Goal: Task Accomplishment & Management: Complete application form

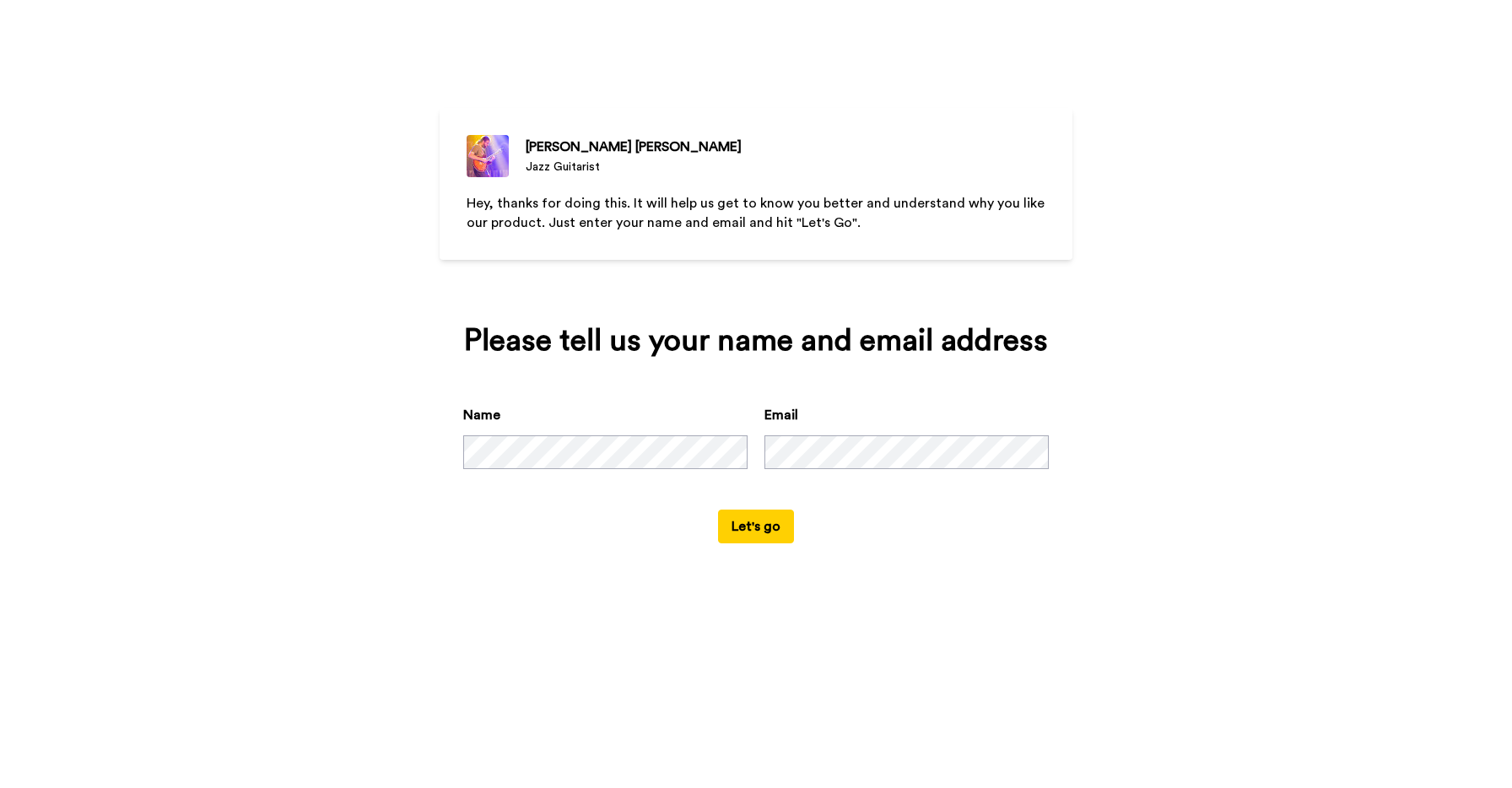
drag, startPoint x: 762, startPoint y: 534, endPoint x: 487, endPoint y: 491, distance: 278.3
click at [487, 491] on form "Name Email Let's go" at bounding box center [756, 474] width 585 height 139
click at [761, 537] on button "Let's go" at bounding box center [756, 526] width 76 height 34
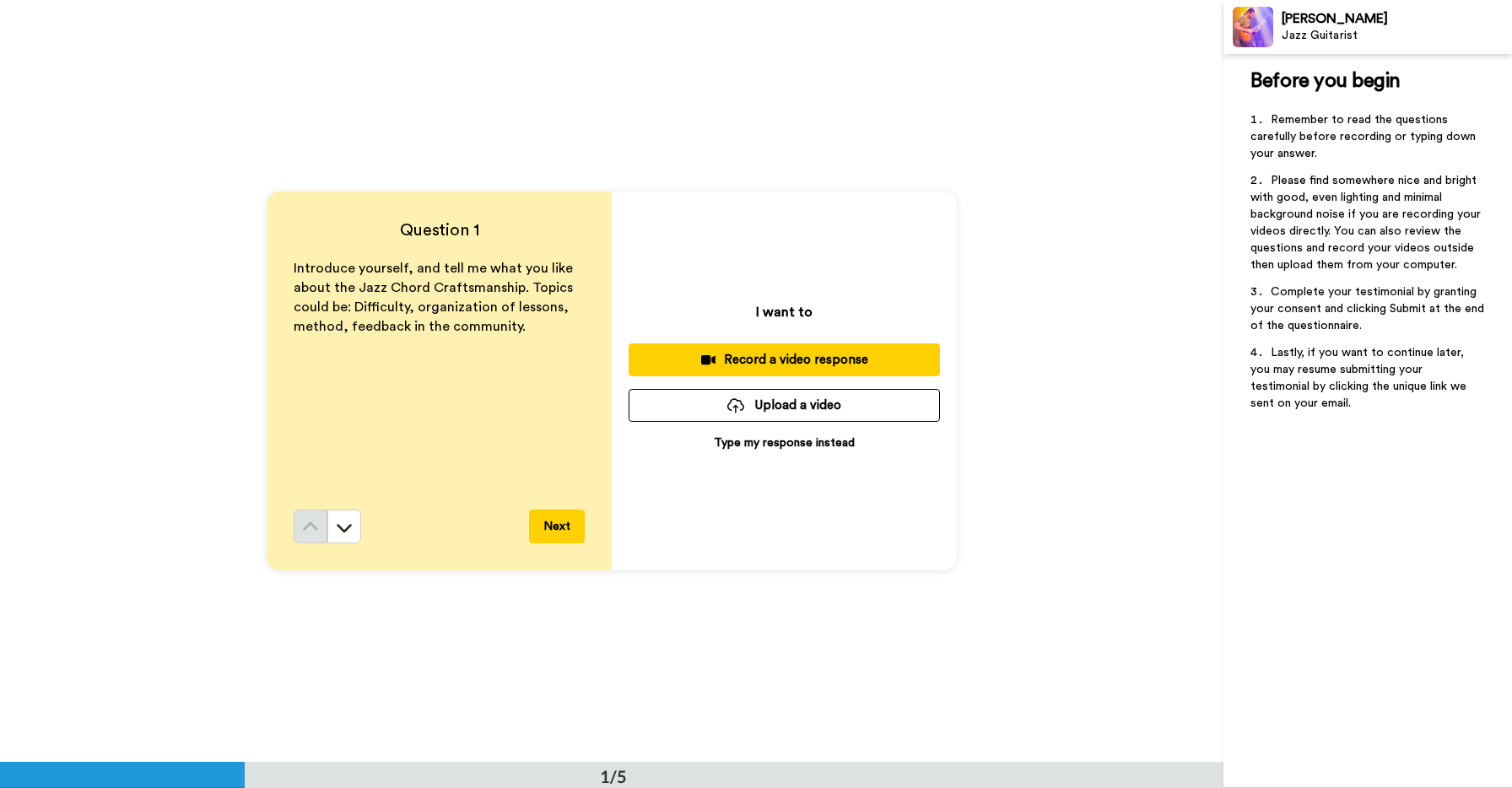
click at [750, 443] on p "Type my response instead" at bounding box center [784, 443] width 141 height 17
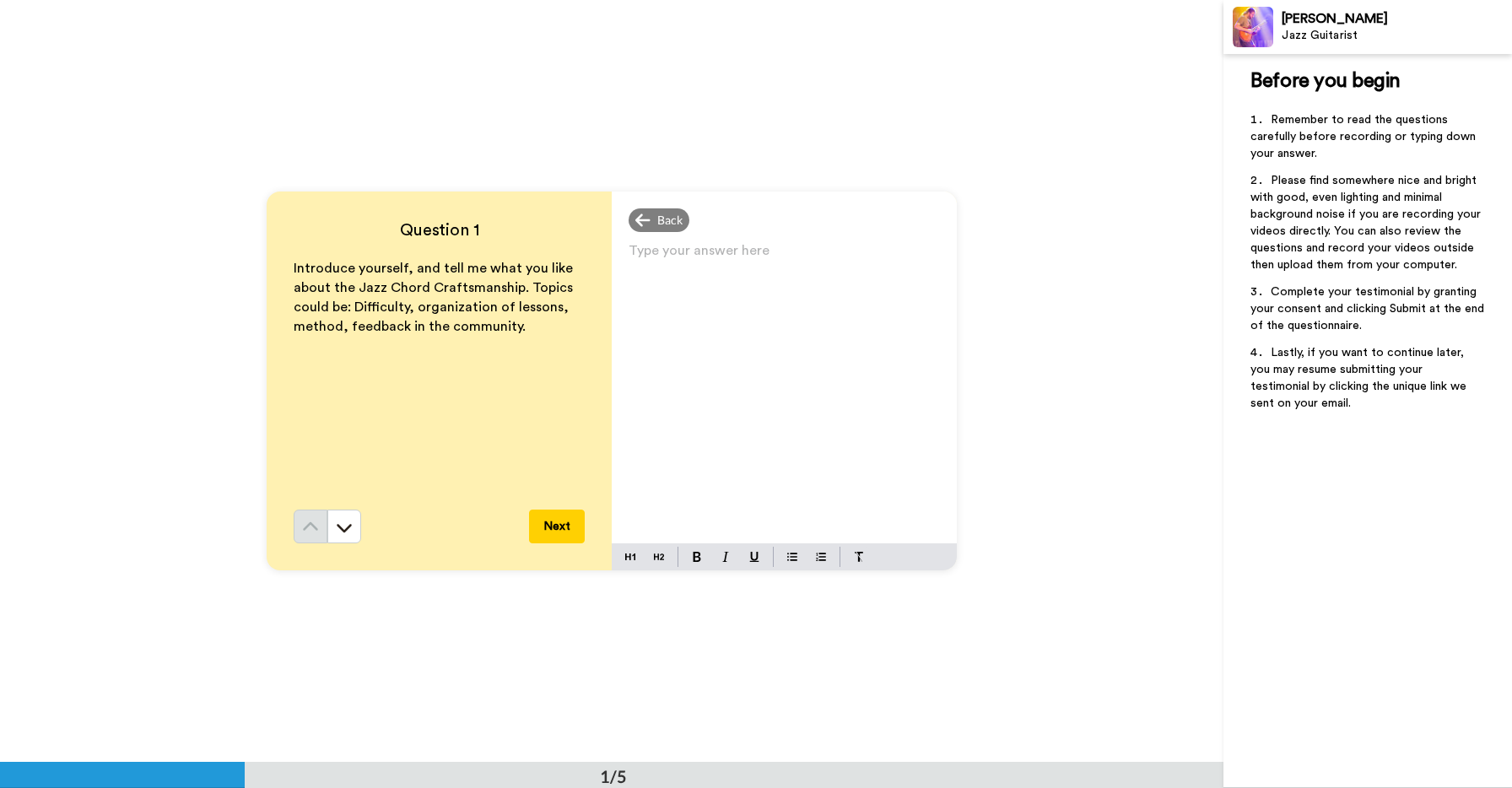
click at [707, 286] on div "Type your answer here ﻿" at bounding box center [784, 391] width 345 height 305
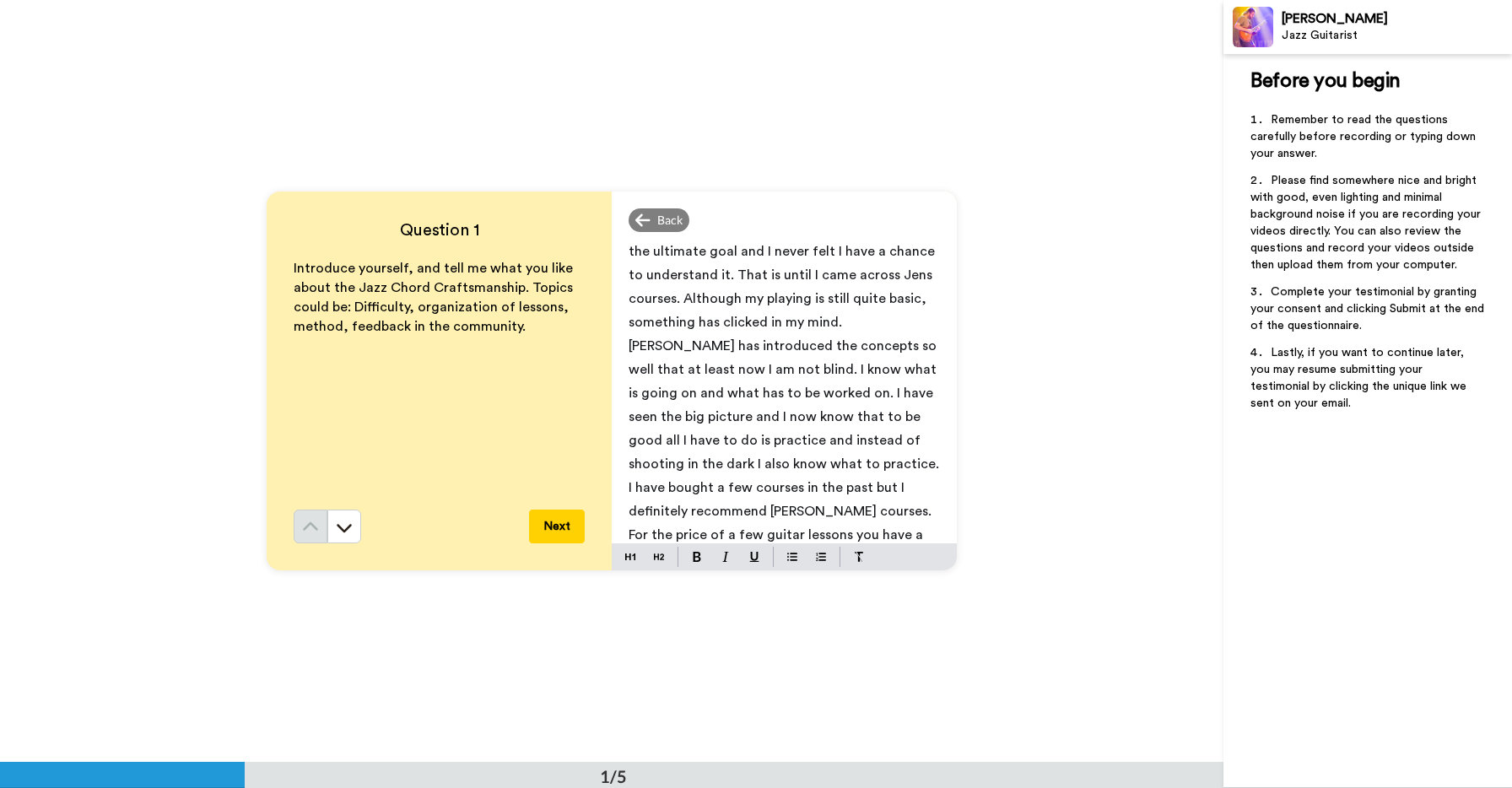
scroll to position [110, 0]
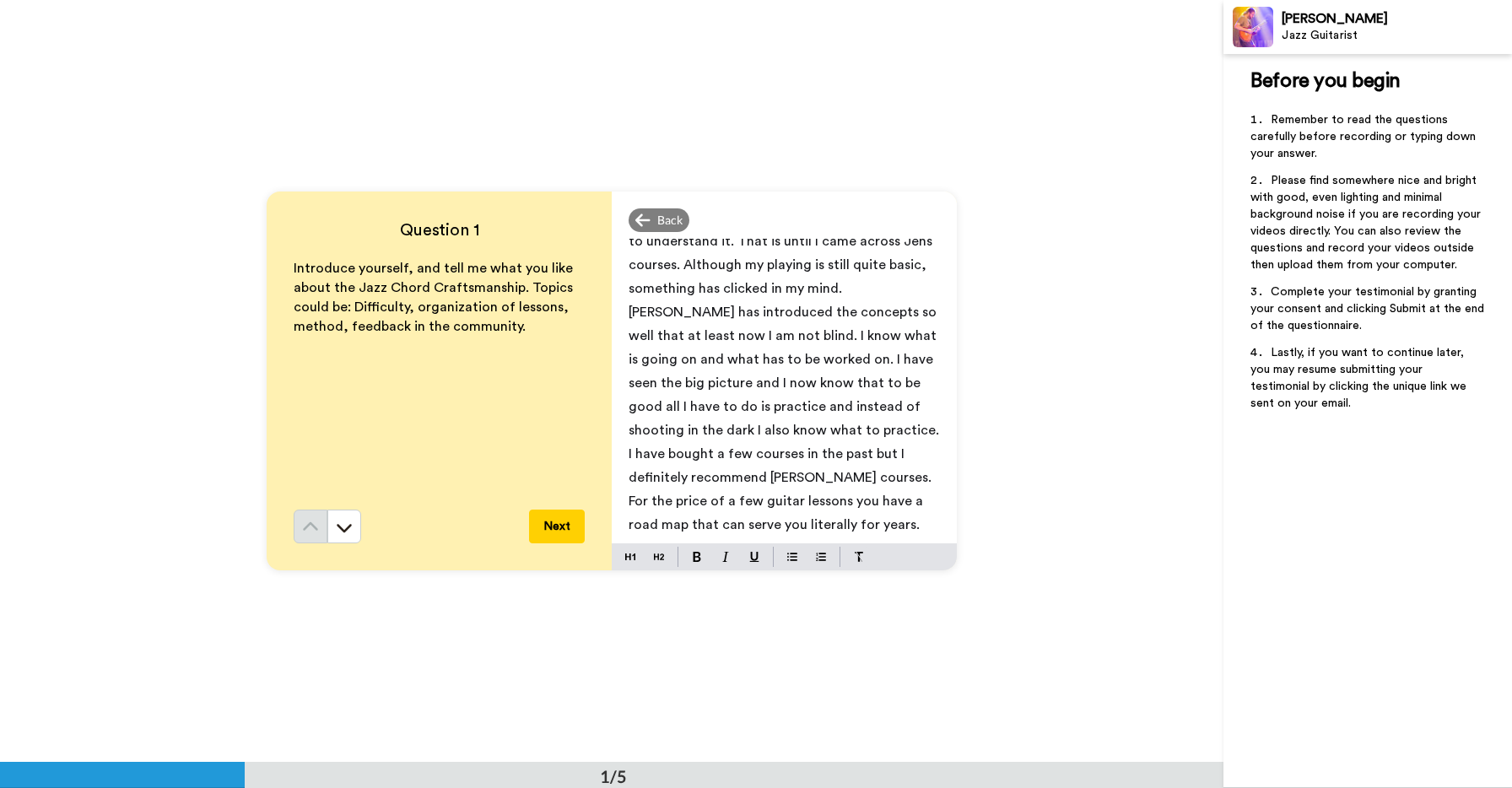
click at [705, 526] on p "Hi My name is [PERSON_NAME]. I have been playing guitar for 3 years seriously. …" at bounding box center [784, 336] width 312 height 402
drag, startPoint x: 830, startPoint y: 317, endPoint x: 697, endPoint y: 354, distance: 138.1
click at [697, 354] on span "Hi My name is [PERSON_NAME]. I have been playing guitar for 3 years seriously. …" at bounding box center [785, 348] width 314 height 415
click at [737, 385] on span "Hi My name is [PERSON_NAME]. I have been playing guitar for 3 years seriously. …" at bounding box center [786, 371] width 315 height 367
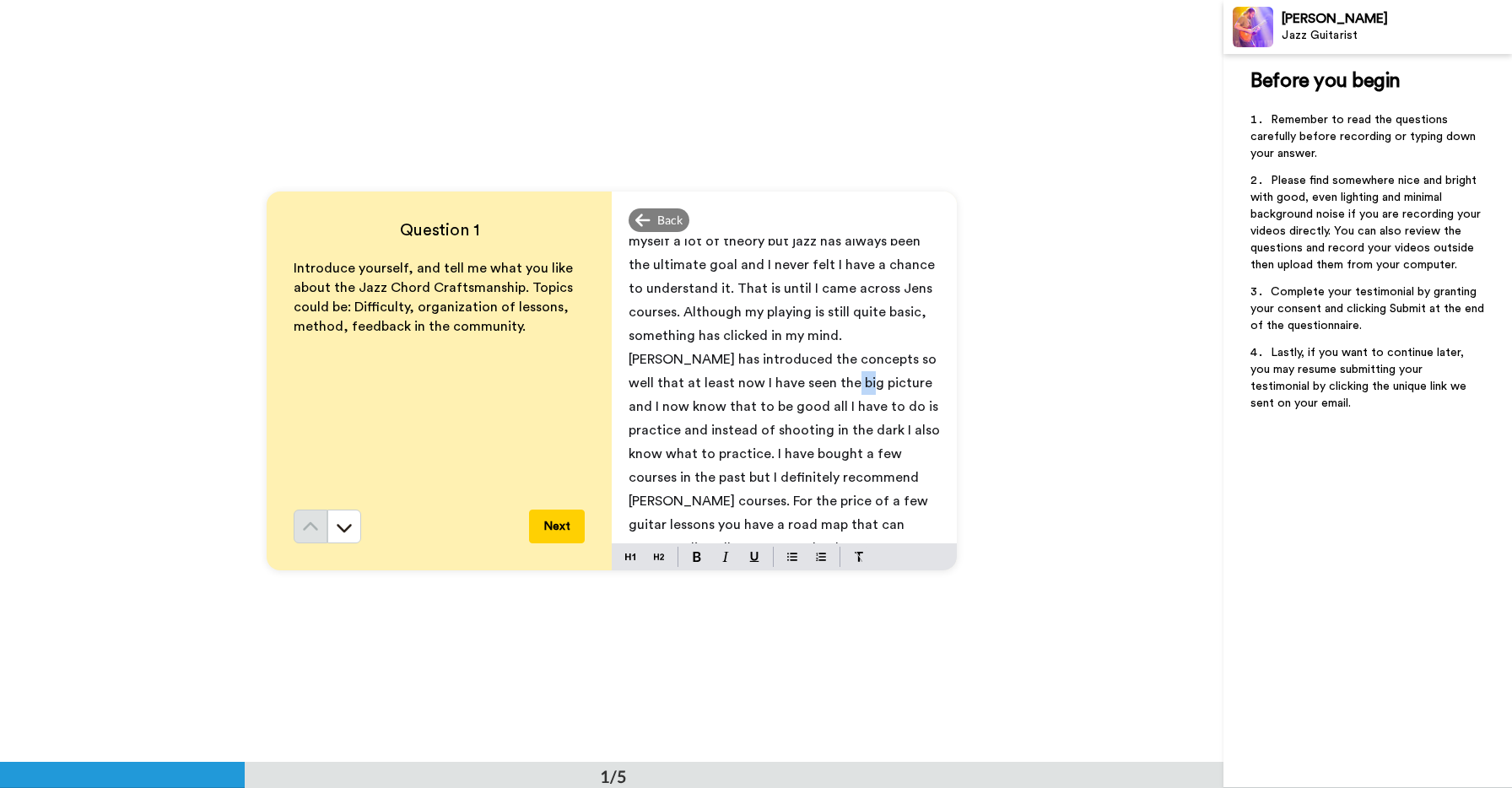
click at [737, 385] on span "Hi My name is [PERSON_NAME]. I have been playing guitar for 3 years seriously. …" at bounding box center [786, 371] width 315 height 367
click at [855, 385] on span "Hi My name is [PERSON_NAME]. I have been playing guitar for 3 years seriously. …" at bounding box center [786, 371] width 315 height 367
click at [676, 428] on span "Hi My name is [PERSON_NAME]. I have been playing guitar for 3 years seriously. …" at bounding box center [786, 371] width 315 height 367
click at [651, 428] on span "Hi My name is [PERSON_NAME]. I have been playing guitar for 3 years seriously. …" at bounding box center [784, 371] width 312 height 367
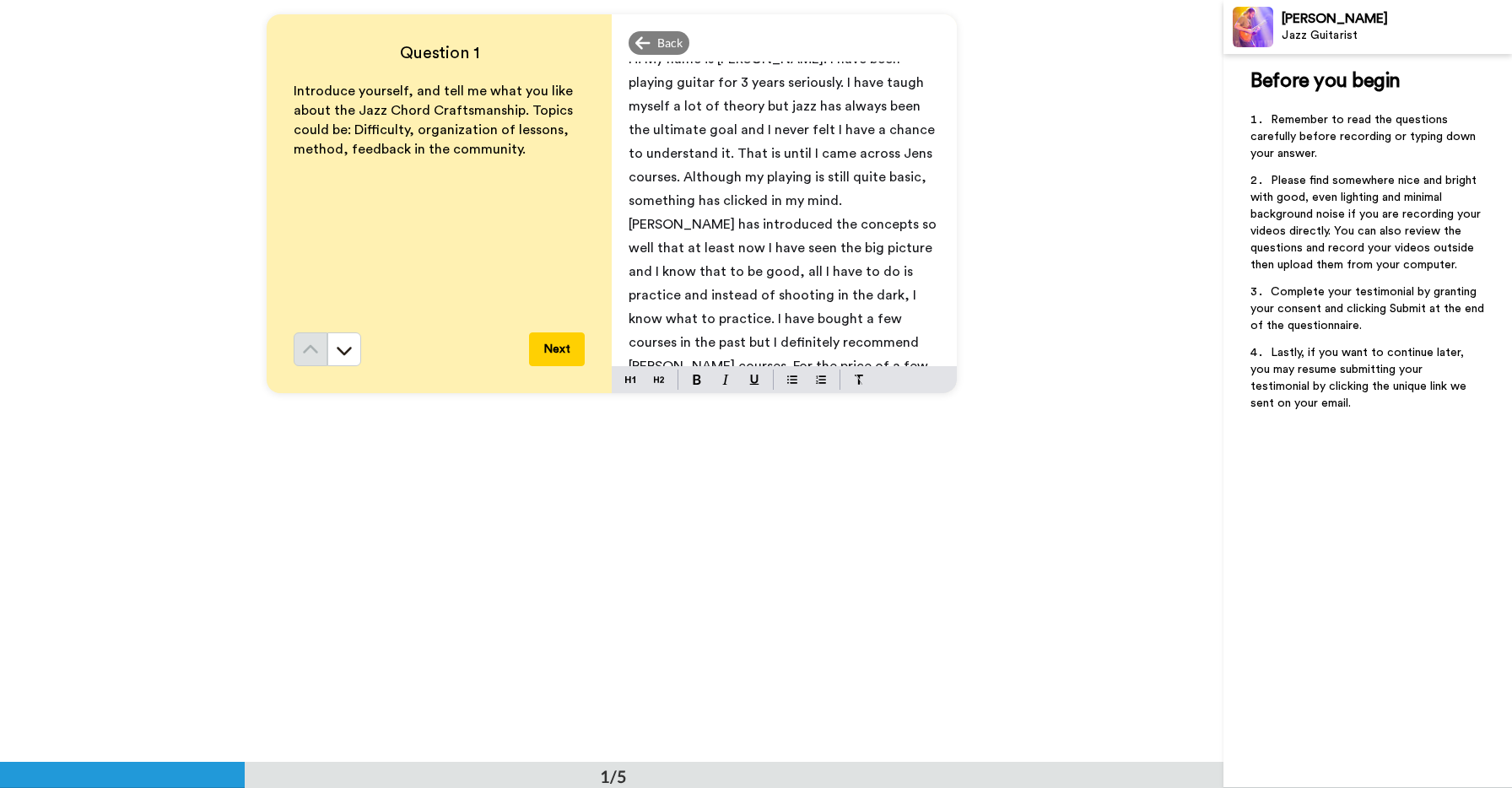
scroll to position [23, 0]
click at [690, 243] on span "Hi My name is [PERSON_NAME]. I have been playing guitar for 3 years seriously. …" at bounding box center [784, 233] width 312 height 367
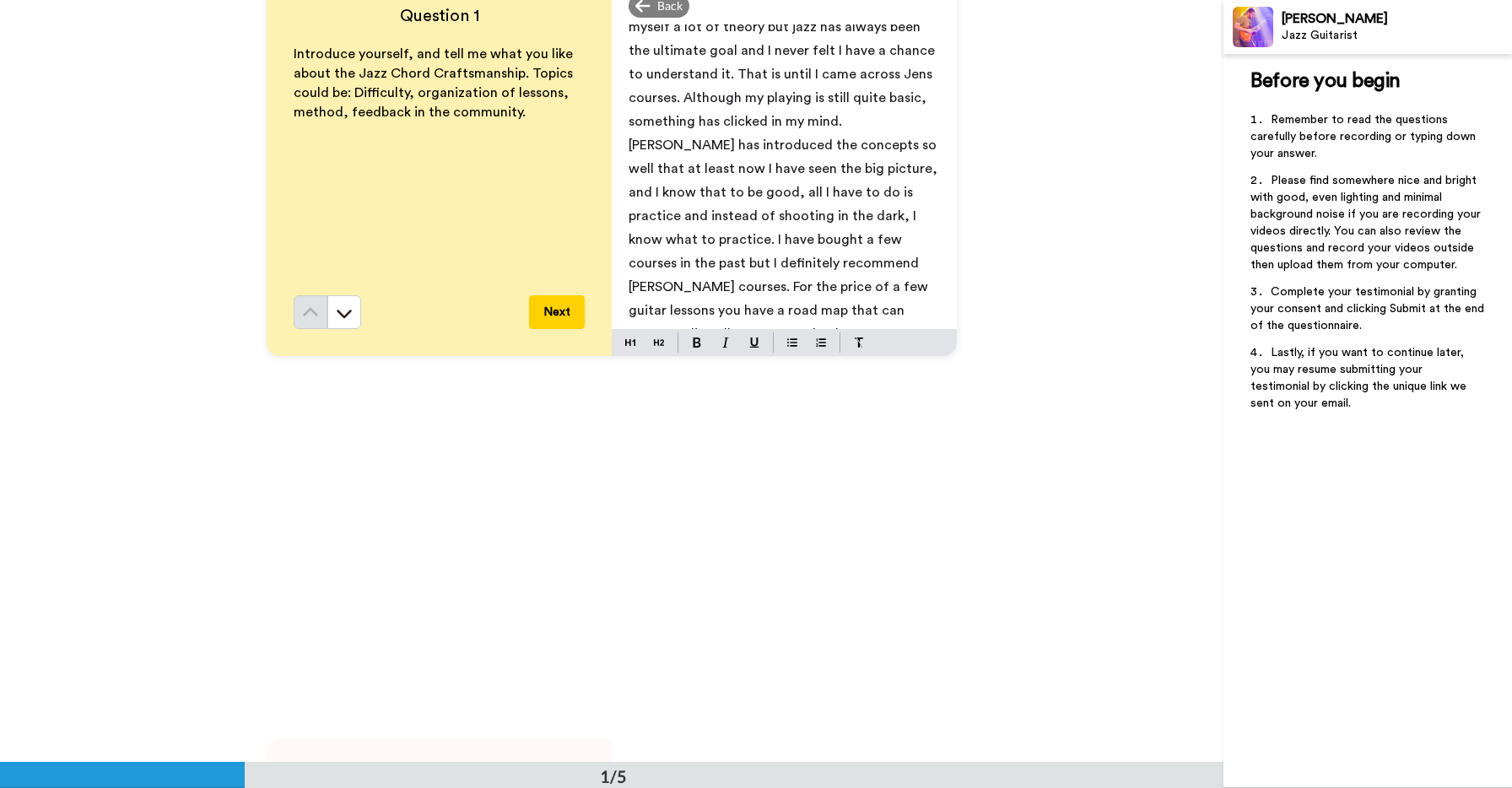
scroll to position [216, 0]
click at [550, 305] on button "Next" at bounding box center [557, 310] width 56 height 34
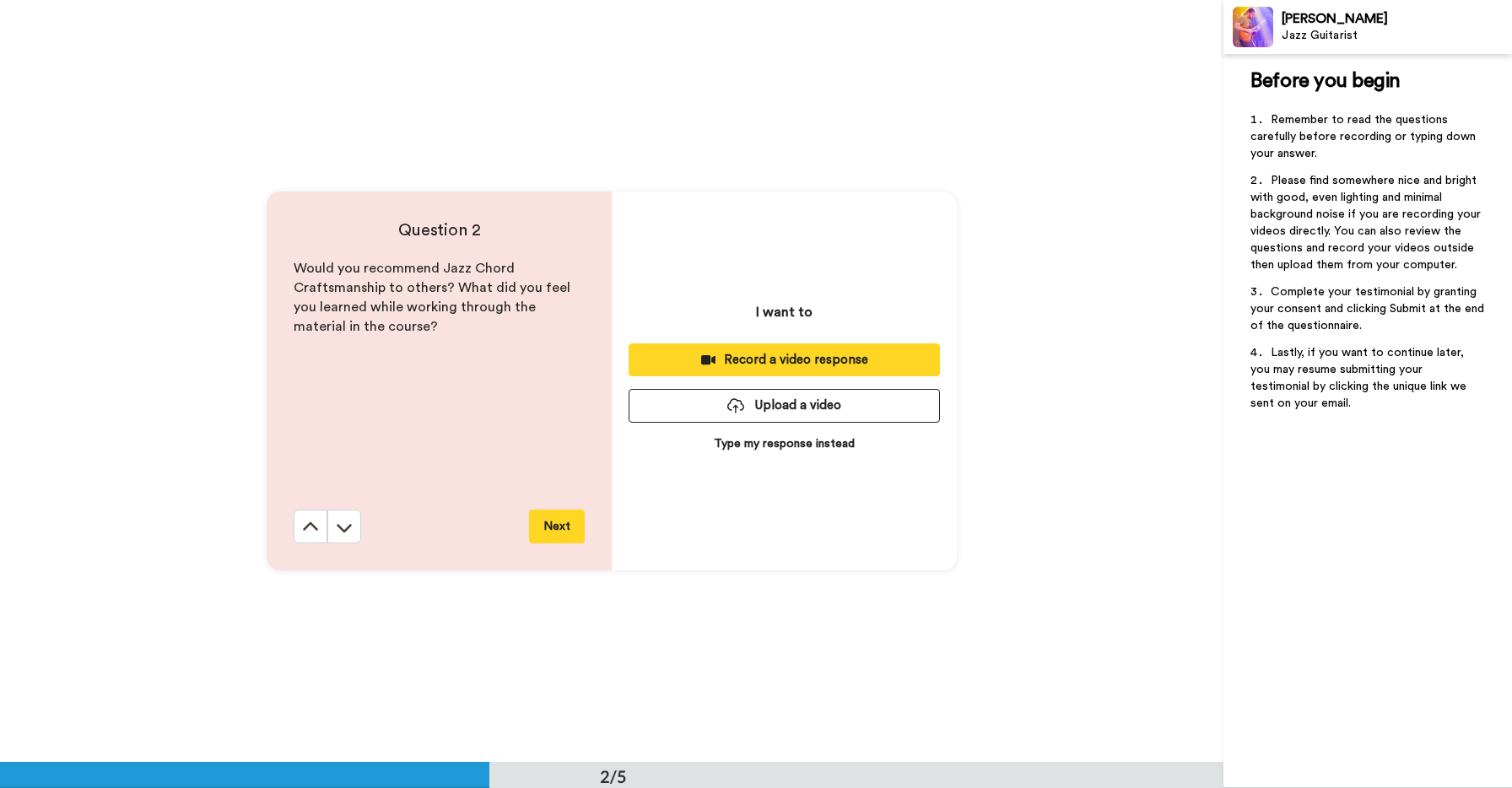
scroll to position [762, 0]
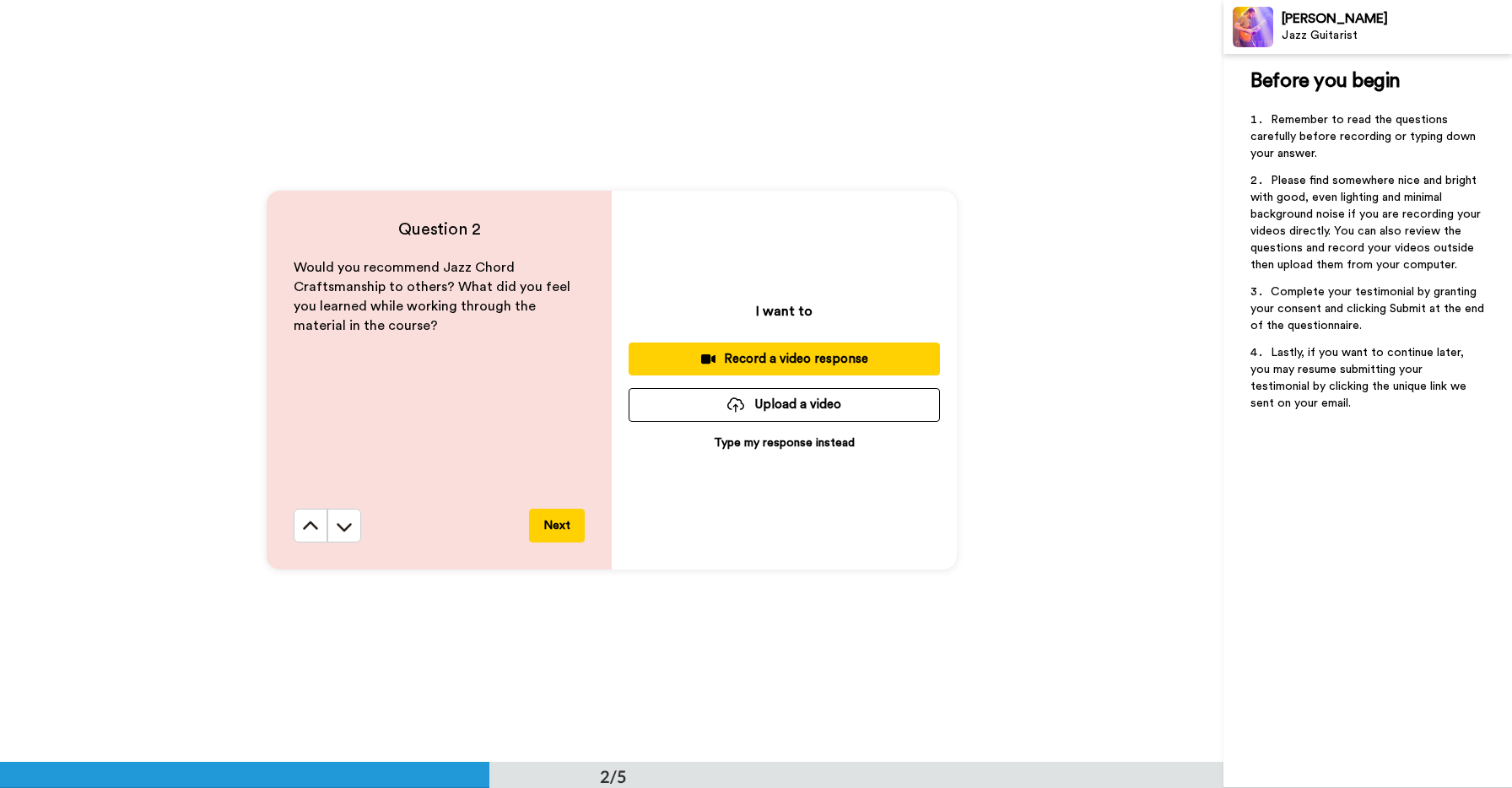
click at [535, 525] on button "Next" at bounding box center [557, 525] width 56 height 34
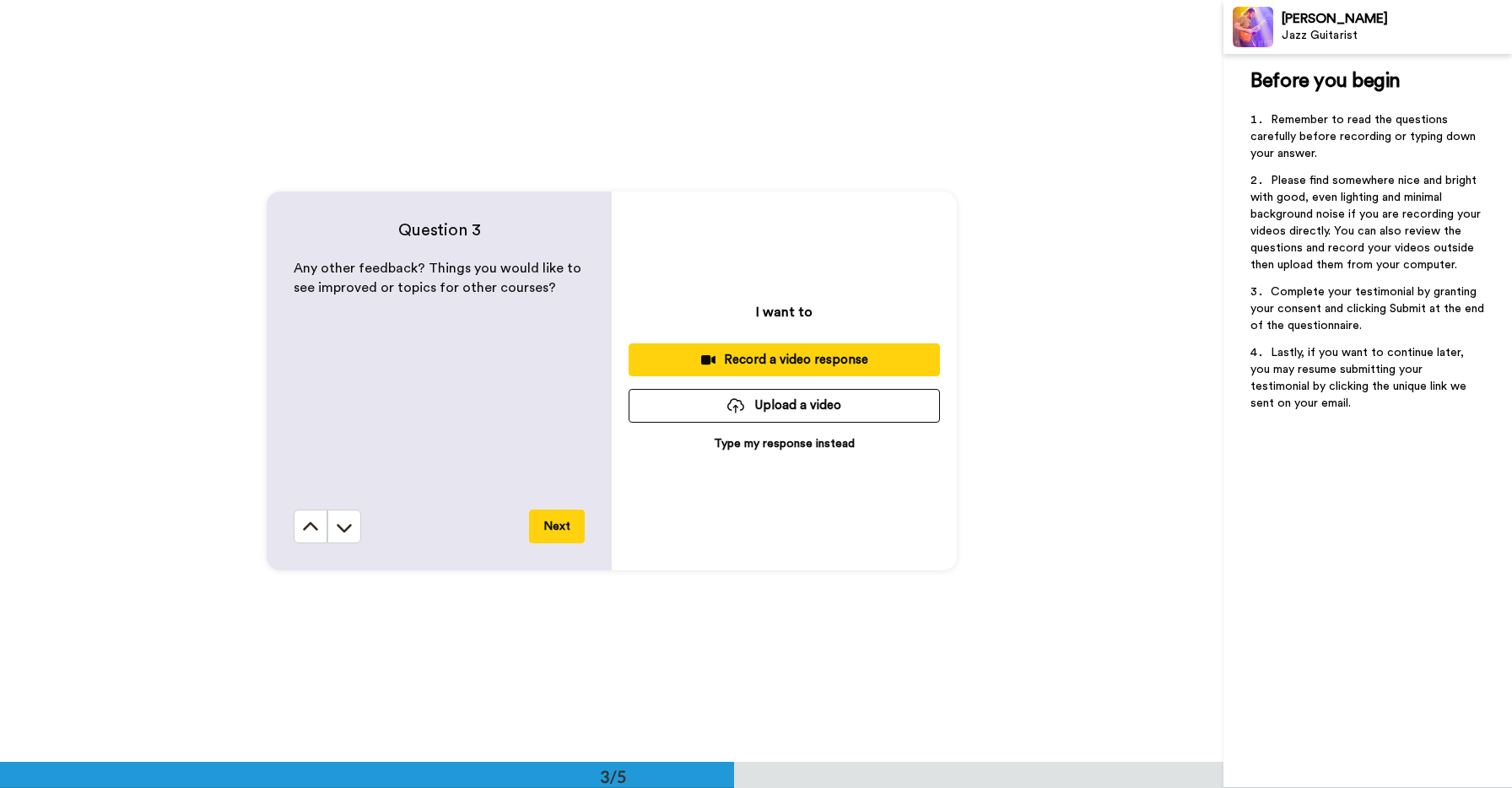
scroll to position [1524, 0]
click at [536, 526] on button "Next" at bounding box center [557, 525] width 56 height 34
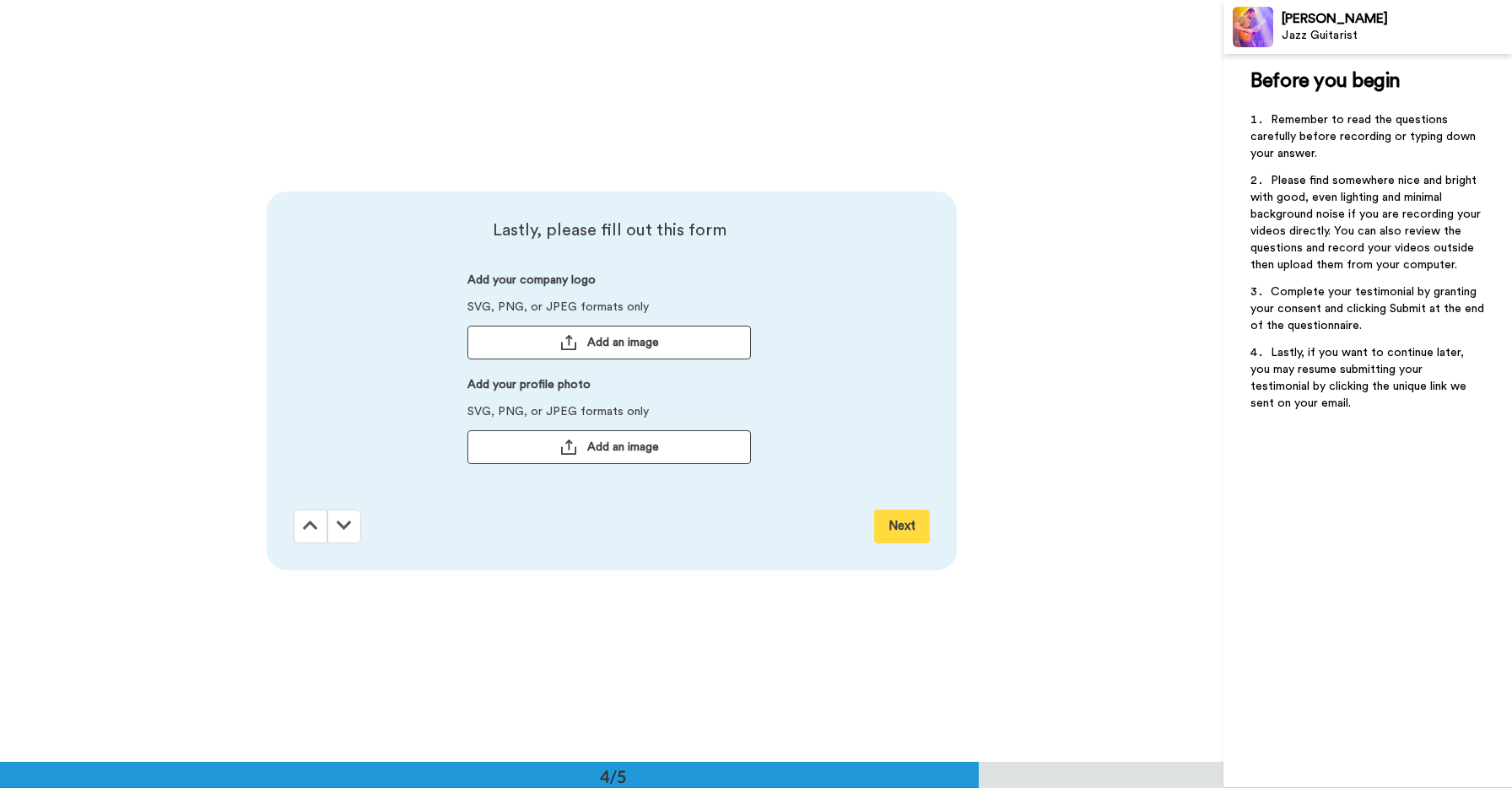
scroll to position [2286, 0]
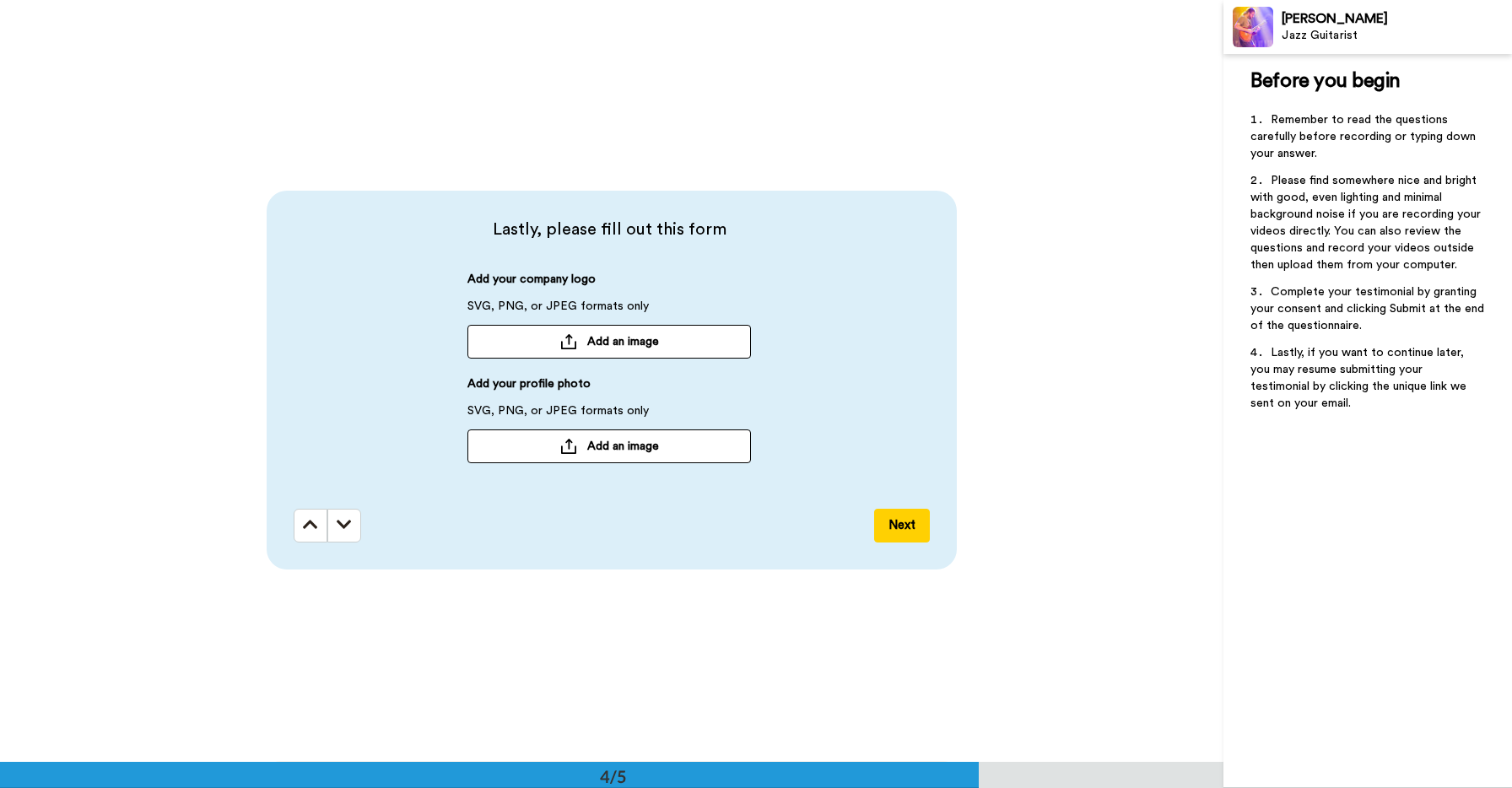
click at [879, 524] on button "Next" at bounding box center [902, 525] width 56 height 34
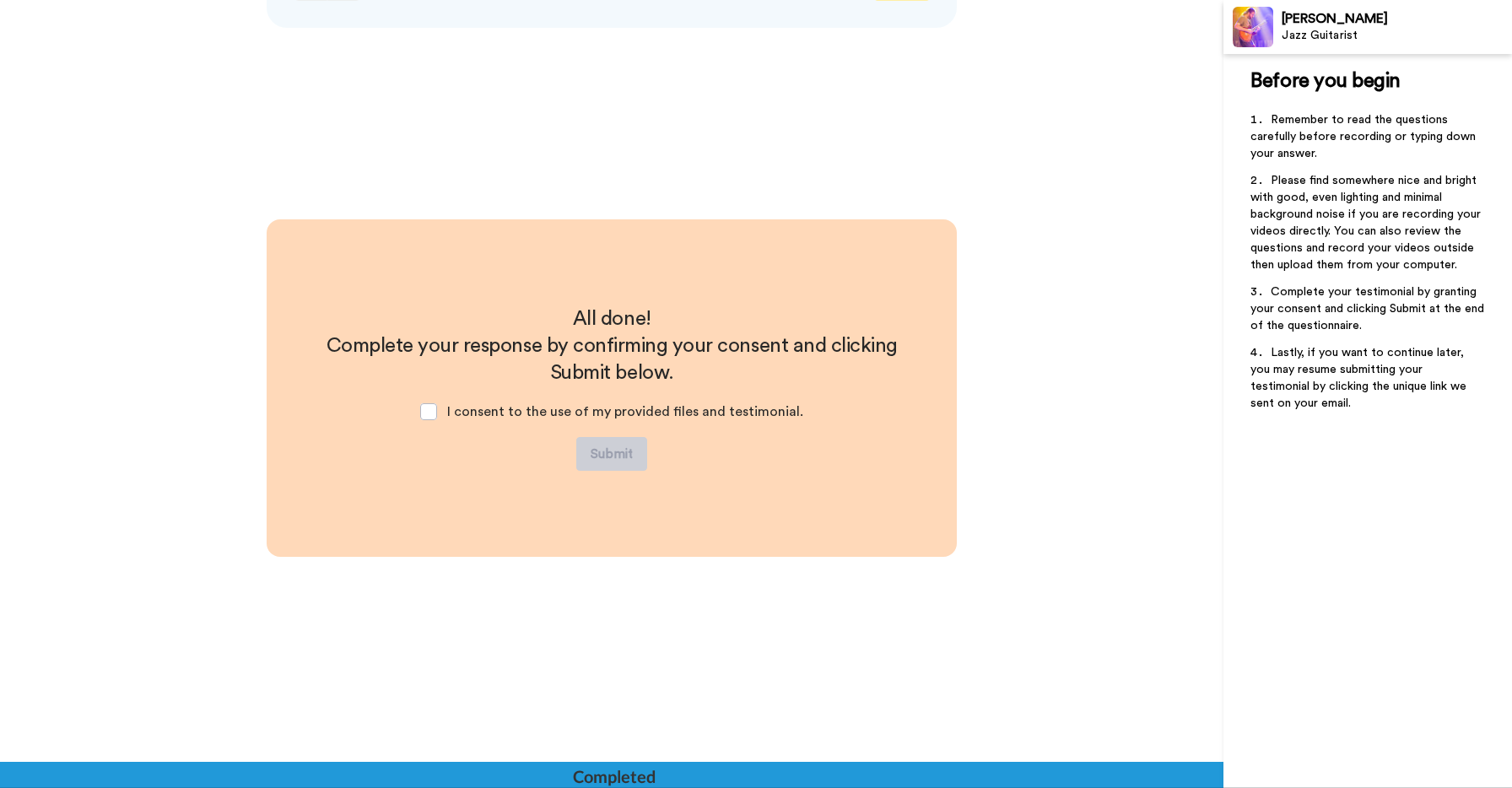
scroll to position [2835, 0]
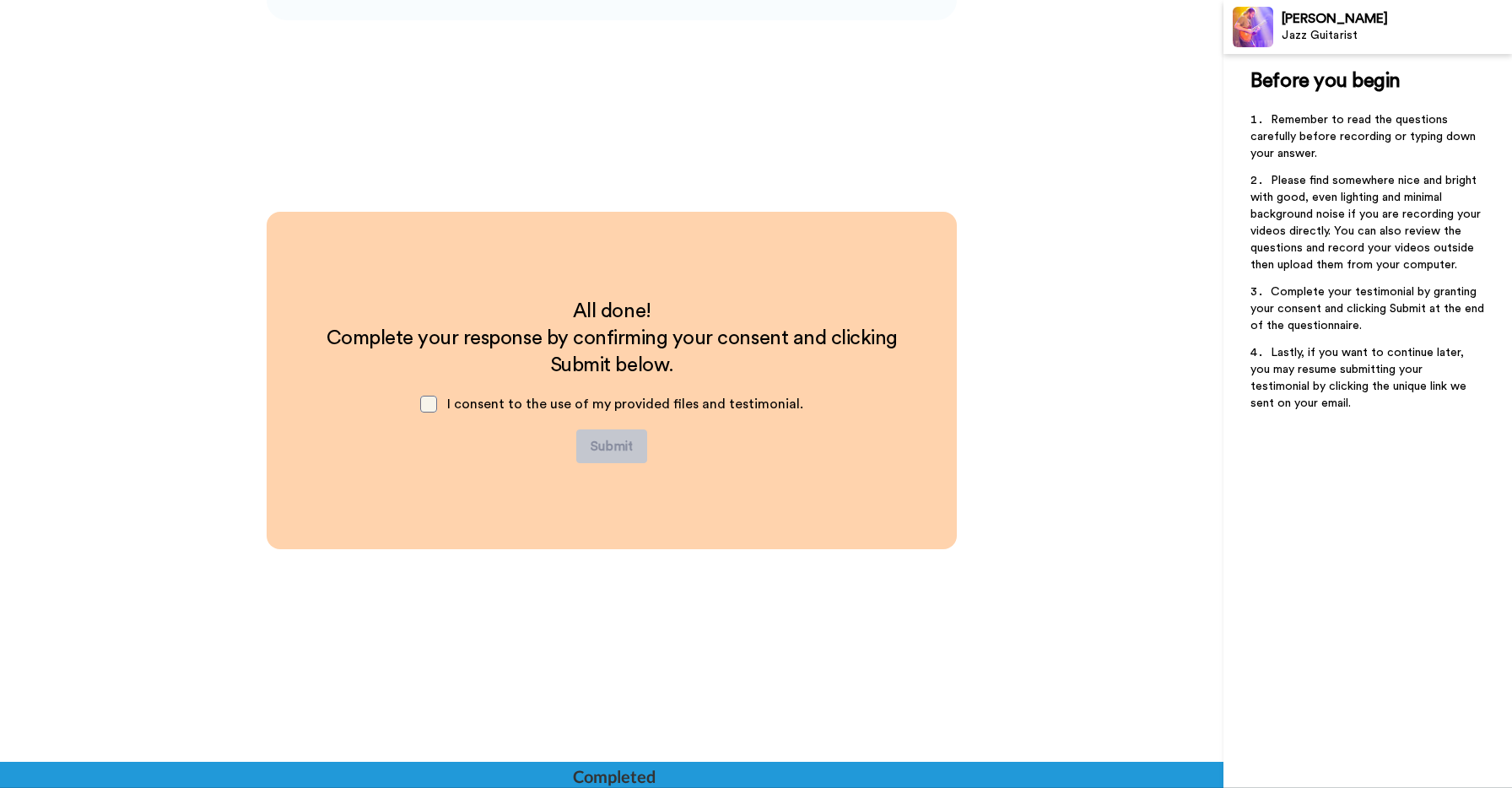
click at [434, 404] on span at bounding box center [429, 404] width 17 height 17
click at [603, 442] on button "Submit" at bounding box center [612, 446] width 71 height 34
